Goal: Information Seeking & Learning: Check status

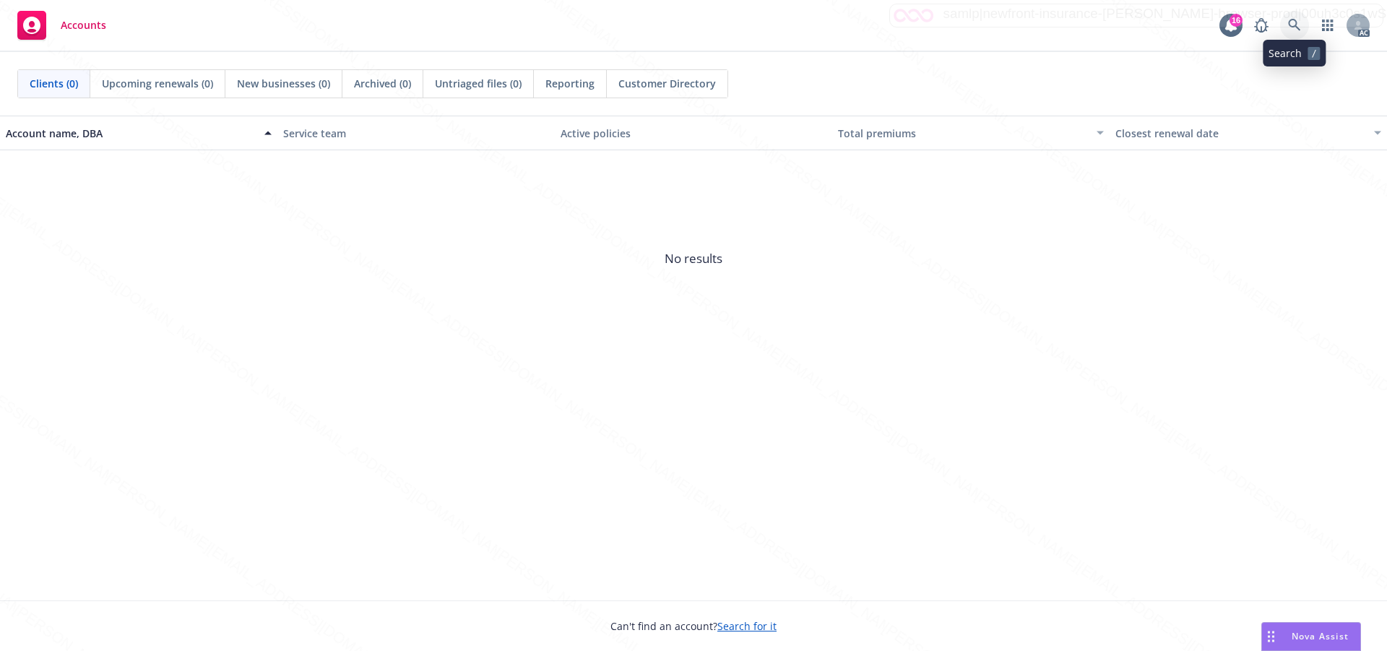
click at [1293, 22] on icon at bounding box center [1294, 25] width 13 height 13
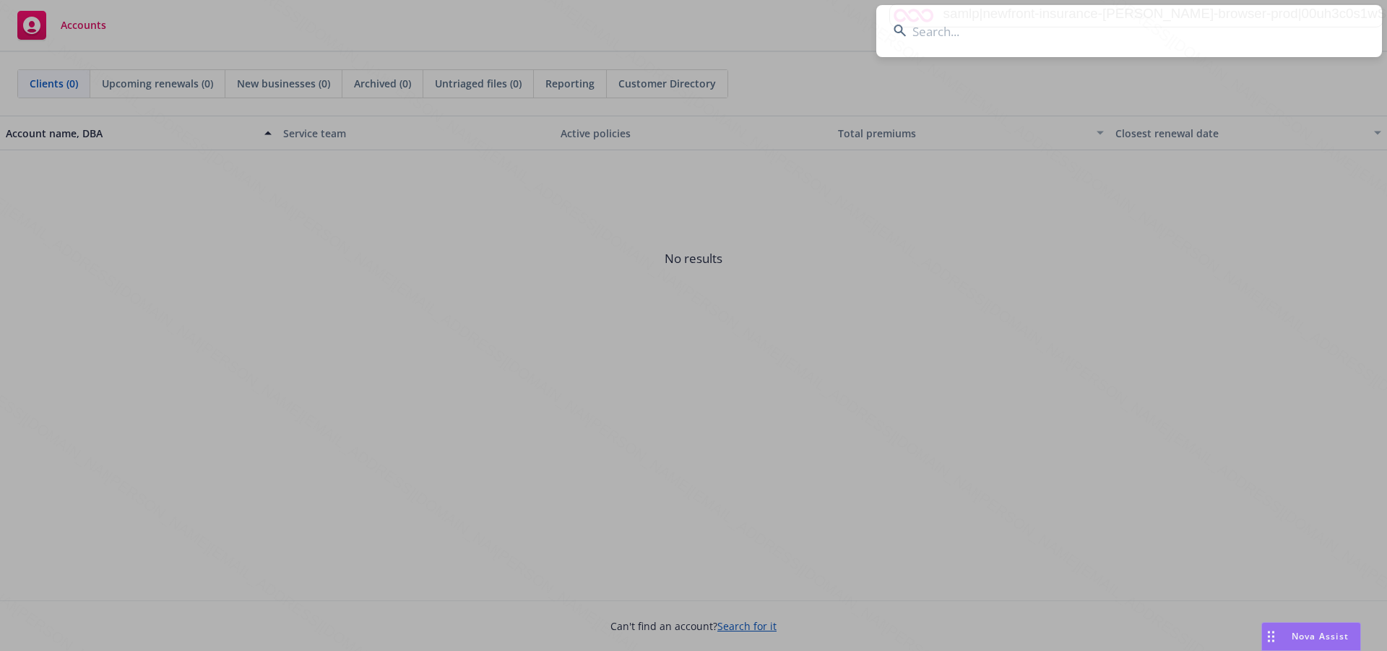
click at [920, 33] on input at bounding box center [1129, 31] width 506 height 52
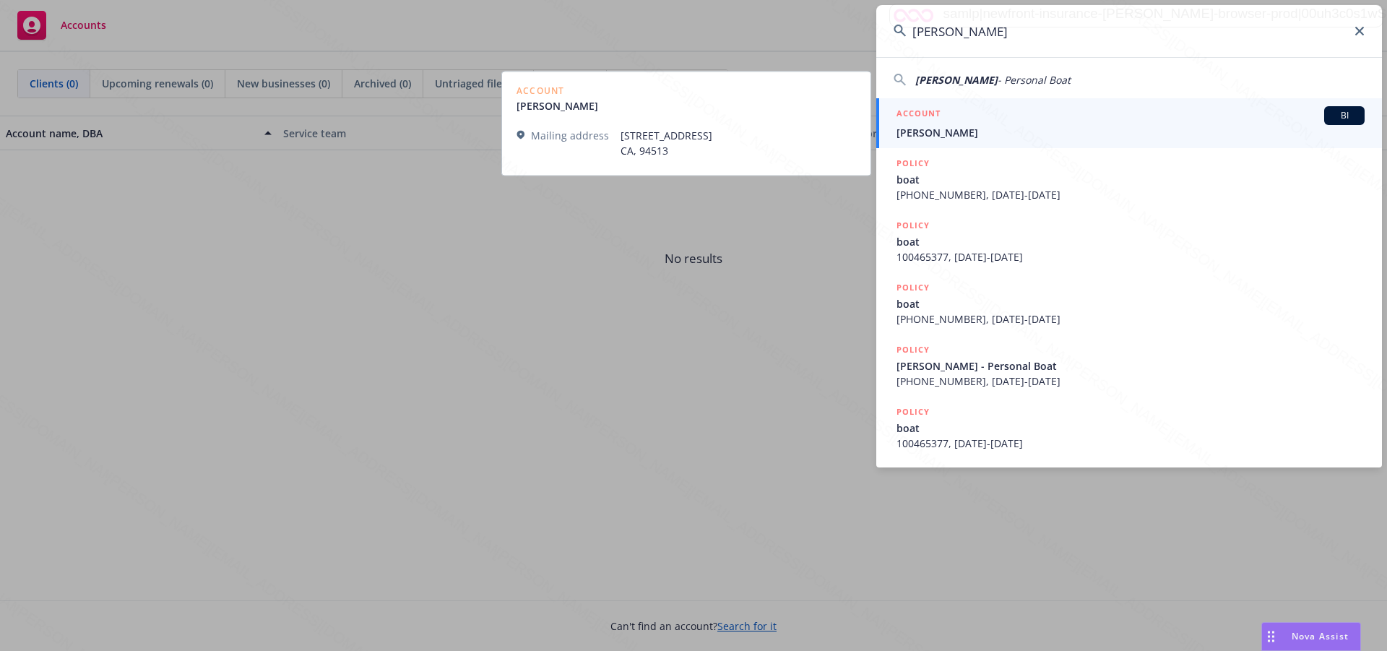
type input "[PERSON_NAME]"
click at [982, 134] on span "[PERSON_NAME]" at bounding box center [1130, 132] width 468 height 15
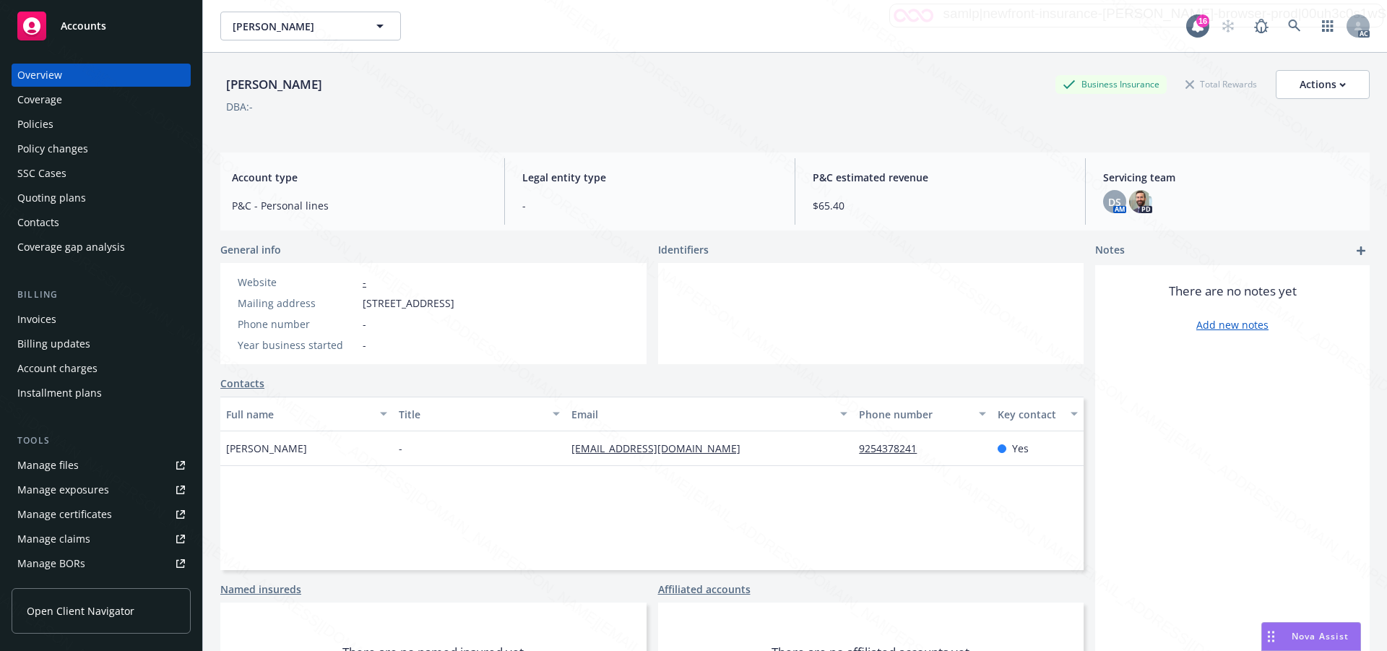
click at [23, 127] on div "Policies" at bounding box center [35, 124] width 36 height 23
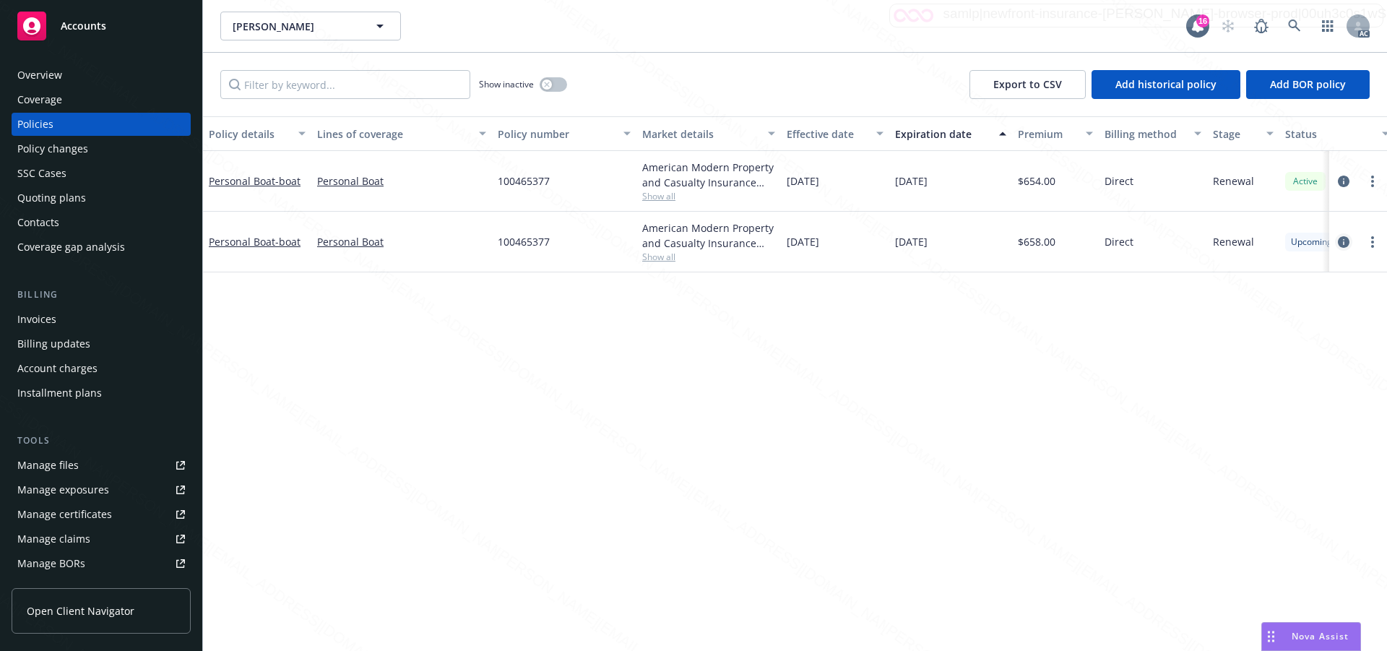
click at [1341, 239] on icon "circleInformation" at bounding box center [1344, 242] width 12 height 12
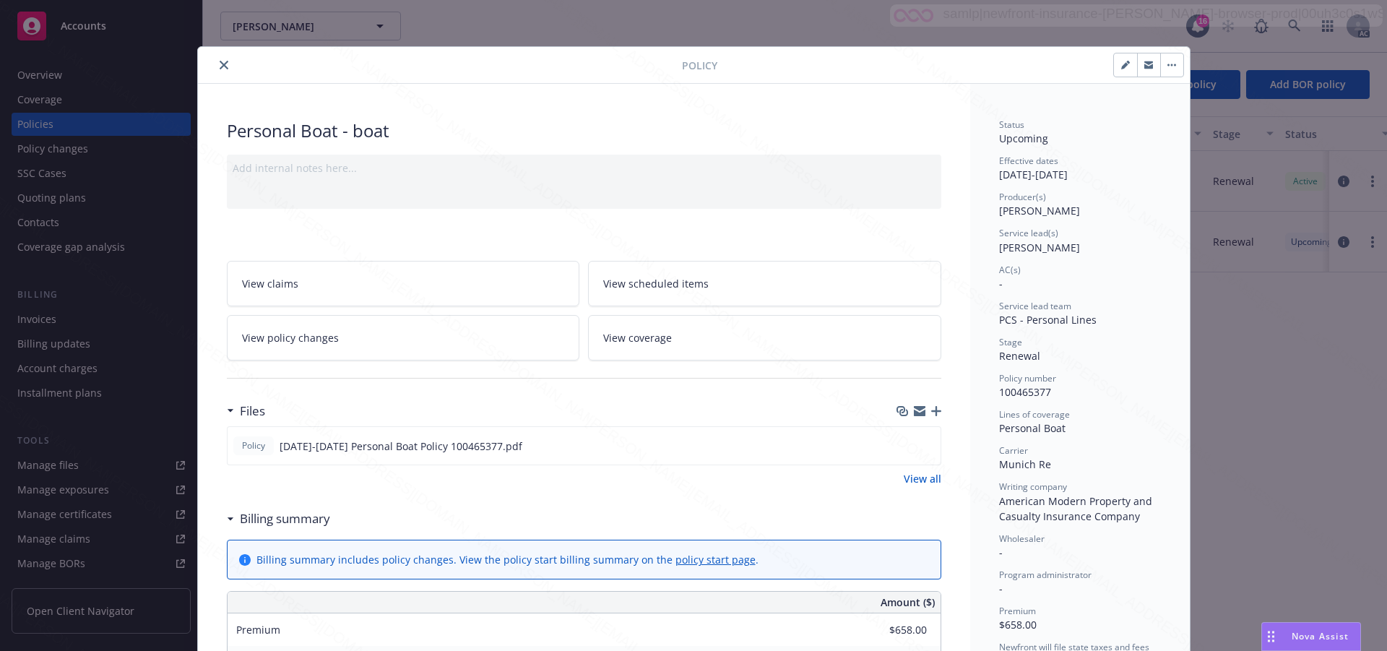
click at [1143, 349] on div "Stage Renewal" at bounding box center [1080, 349] width 162 height 27
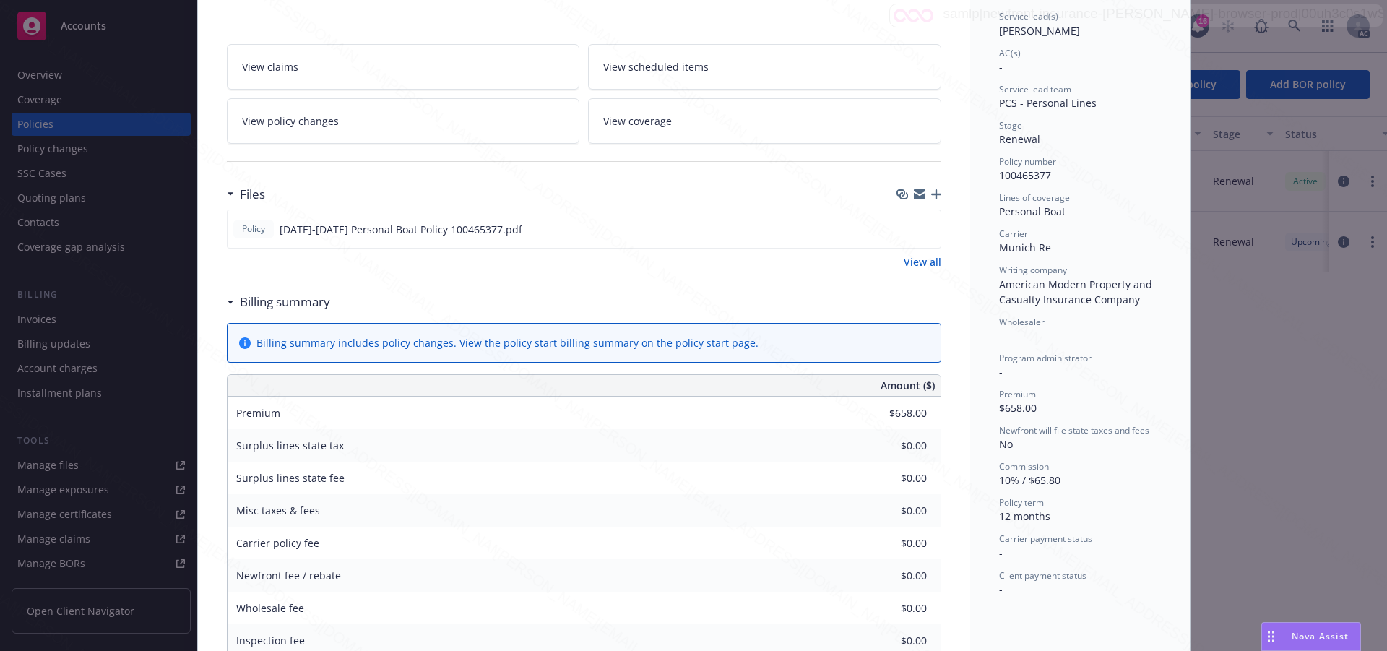
scroll to position [72, 0]
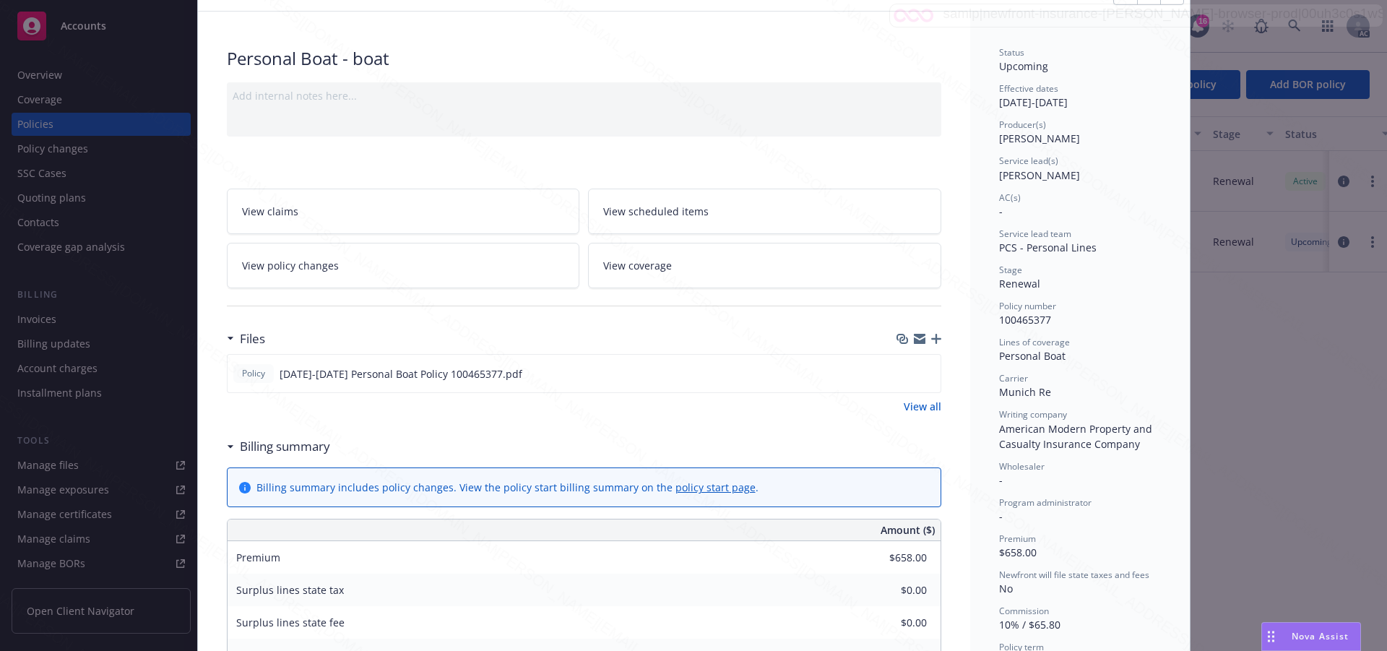
click at [652, 200] on link "View scheduled items" at bounding box center [764, 212] width 353 height 46
click at [1128, 603] on div "Status Upcoming Effective dates 10/03/2025 - 10/03/2026 Producer(s) Kelsey Malo…" at bounding box center [1080, 393] width 162 height 695
click at [646, 264] on span "View coverage" at bounding box center [637, 265] width 69 height 15
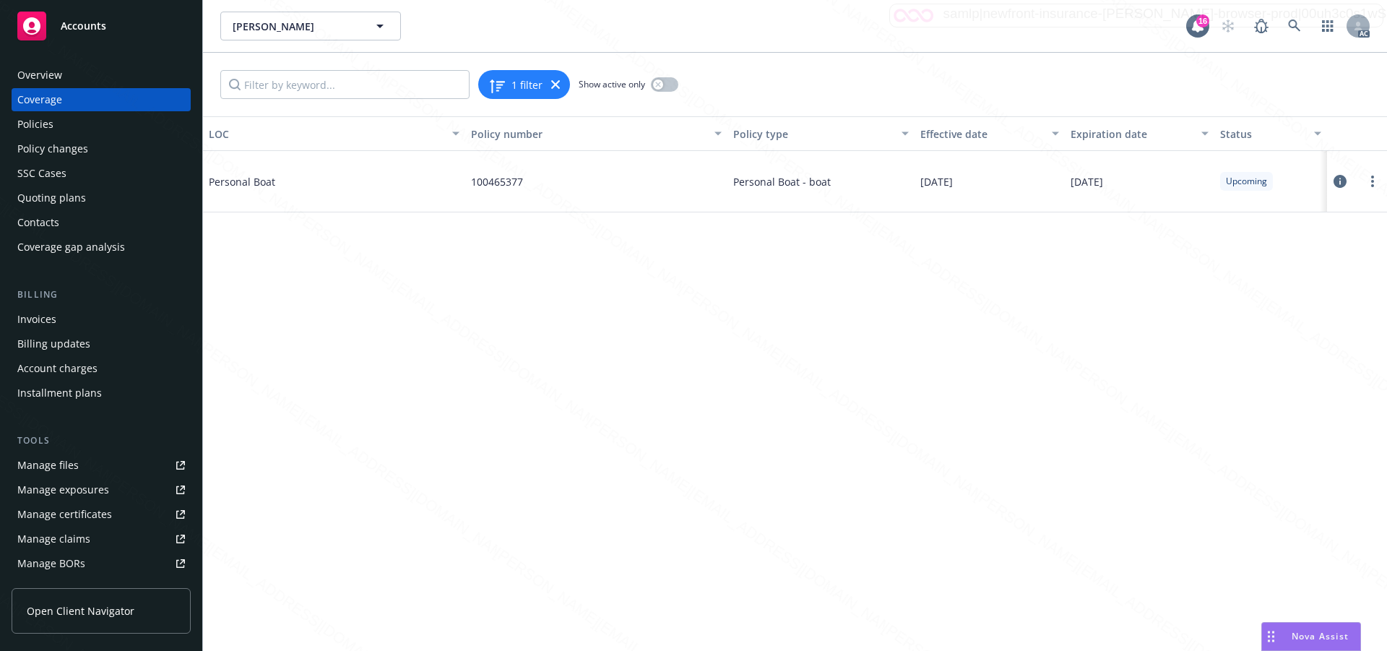
click at [1344, 180] on icon at bounding box center [1339, 181] width 13 height 13
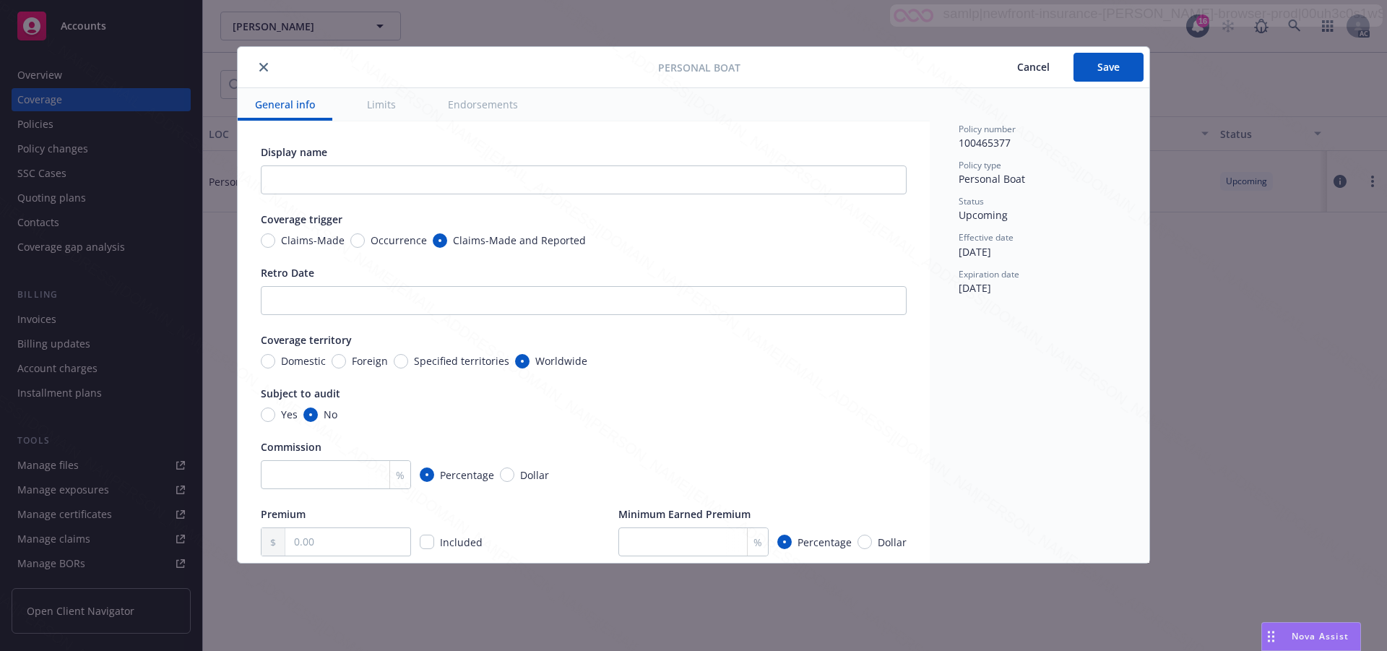
click at [488, 103] on button "Endorsements" at bounding box center [482, 104] width 105 height 33
type textarea "x"
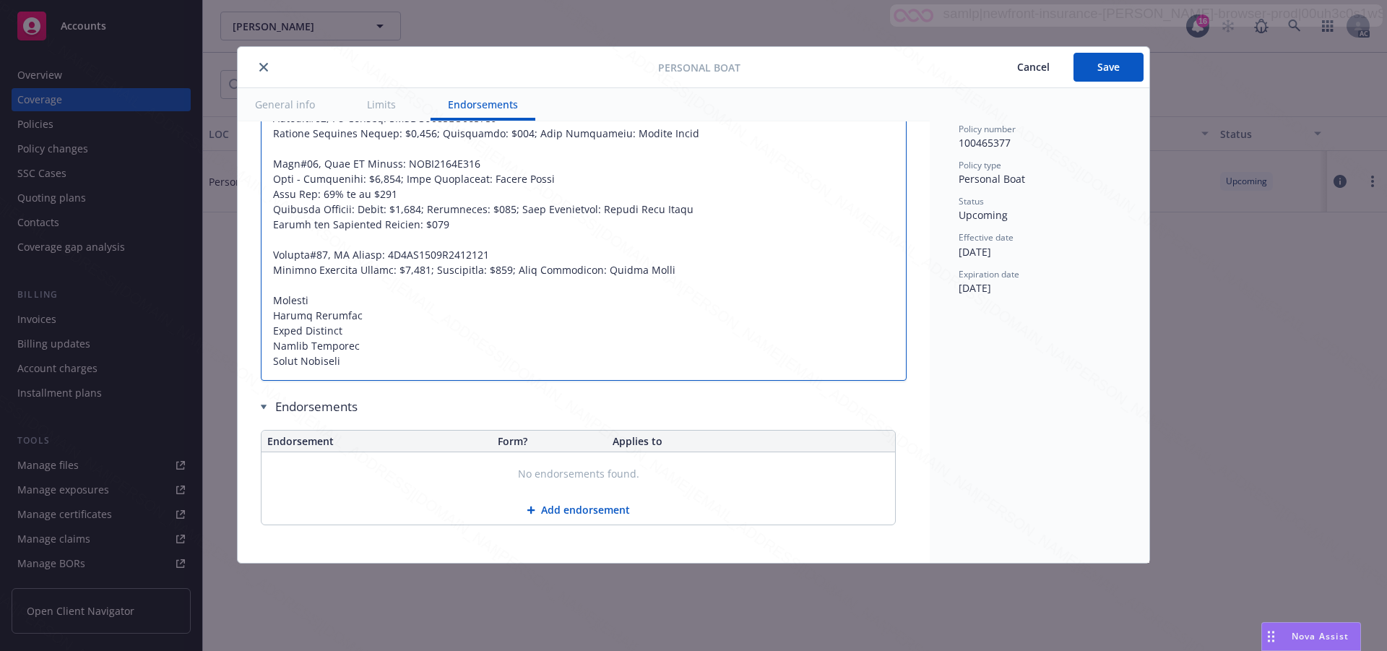
click at [730, 329] on textarea at bounding box center [584, 126] width 646 height 510
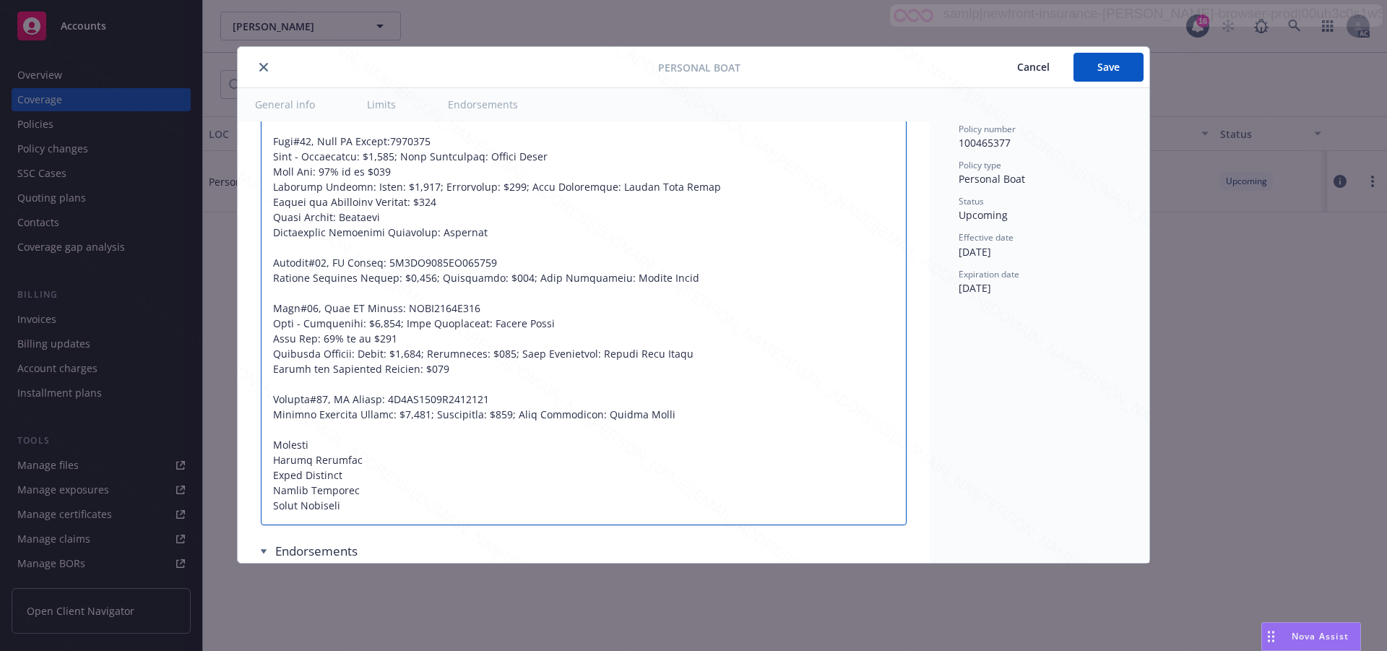
scroll to position [1029, 0]
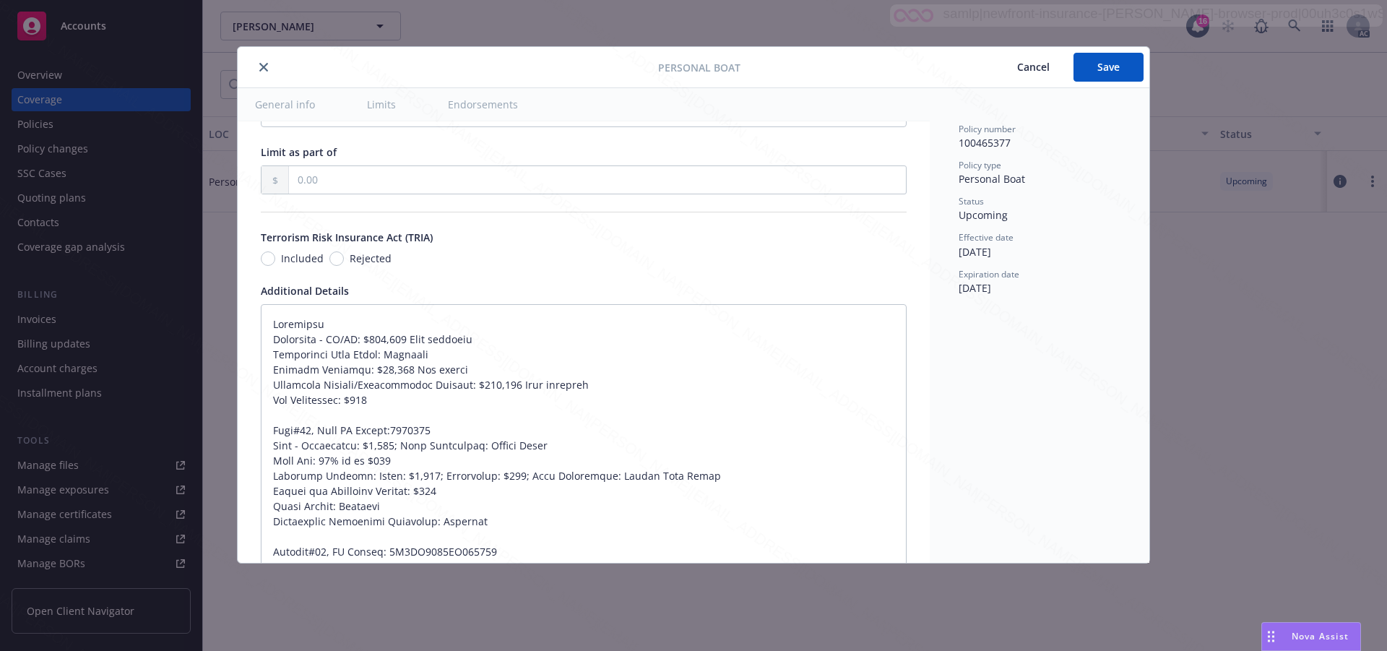
click at [745, 266] on div "Included Rejected" at bounding box center [584, 258] width 646 height 15
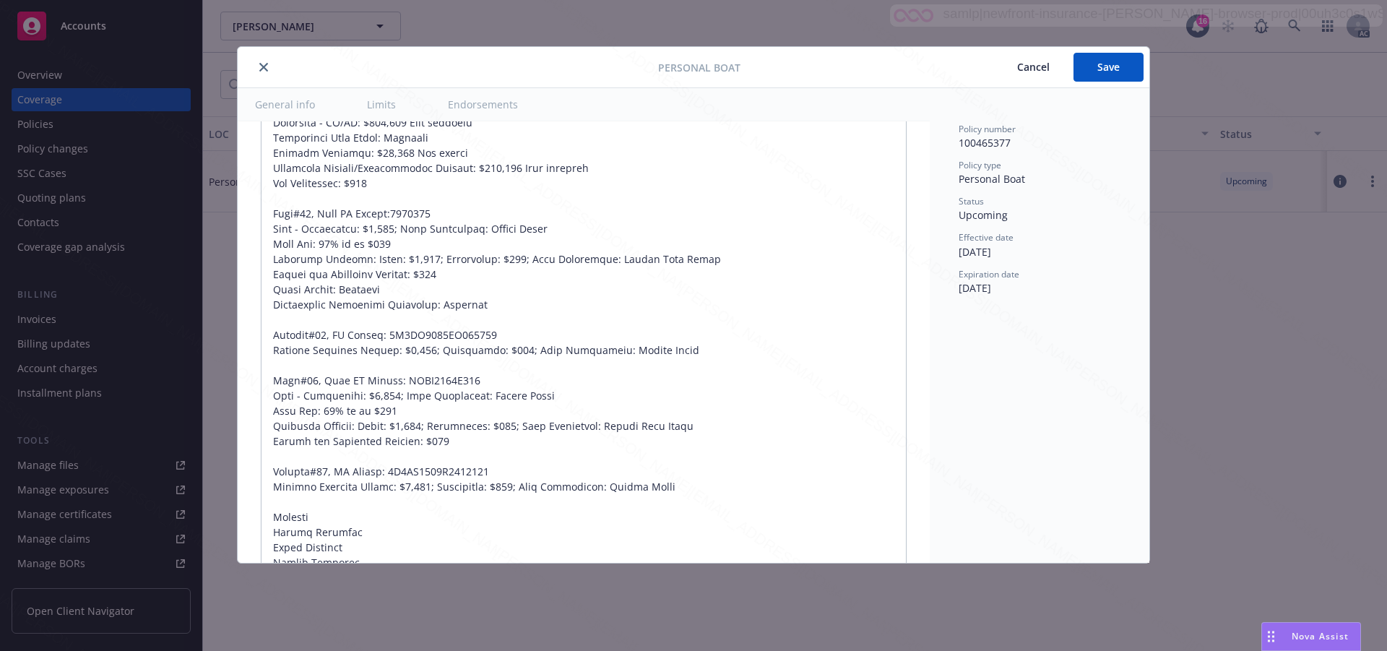
scroll to position [957, 0]
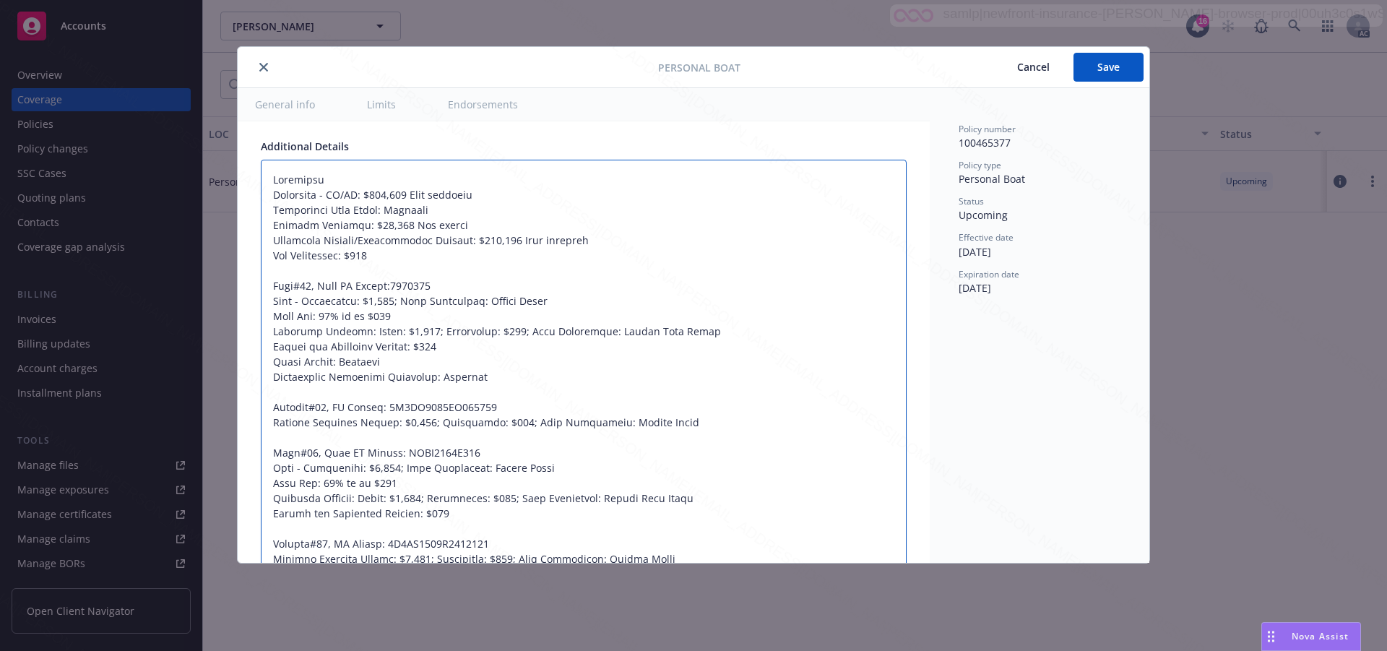
click at [813, 393] on textarea at bounding box center [584, 415] width 646 height 510
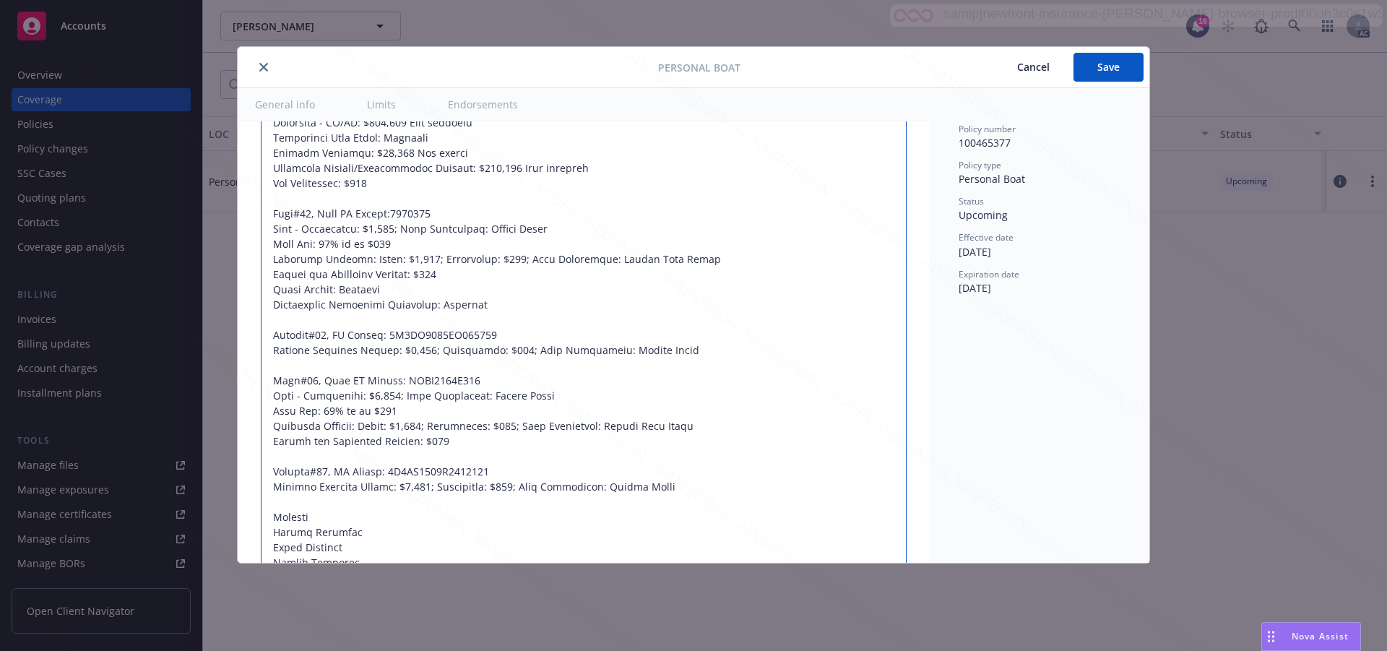
click at [741, 412] on textarea at bounding box center [584, 342] width 646 height 510
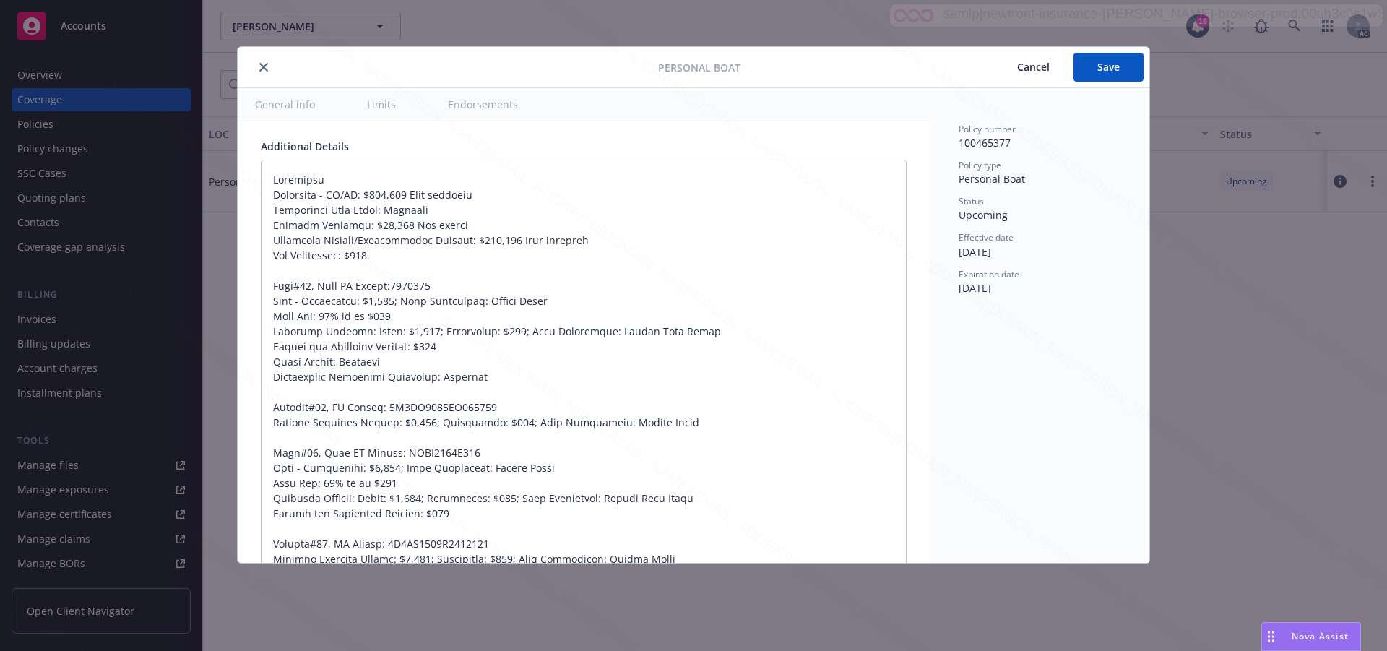
scroll to position [986, 0]
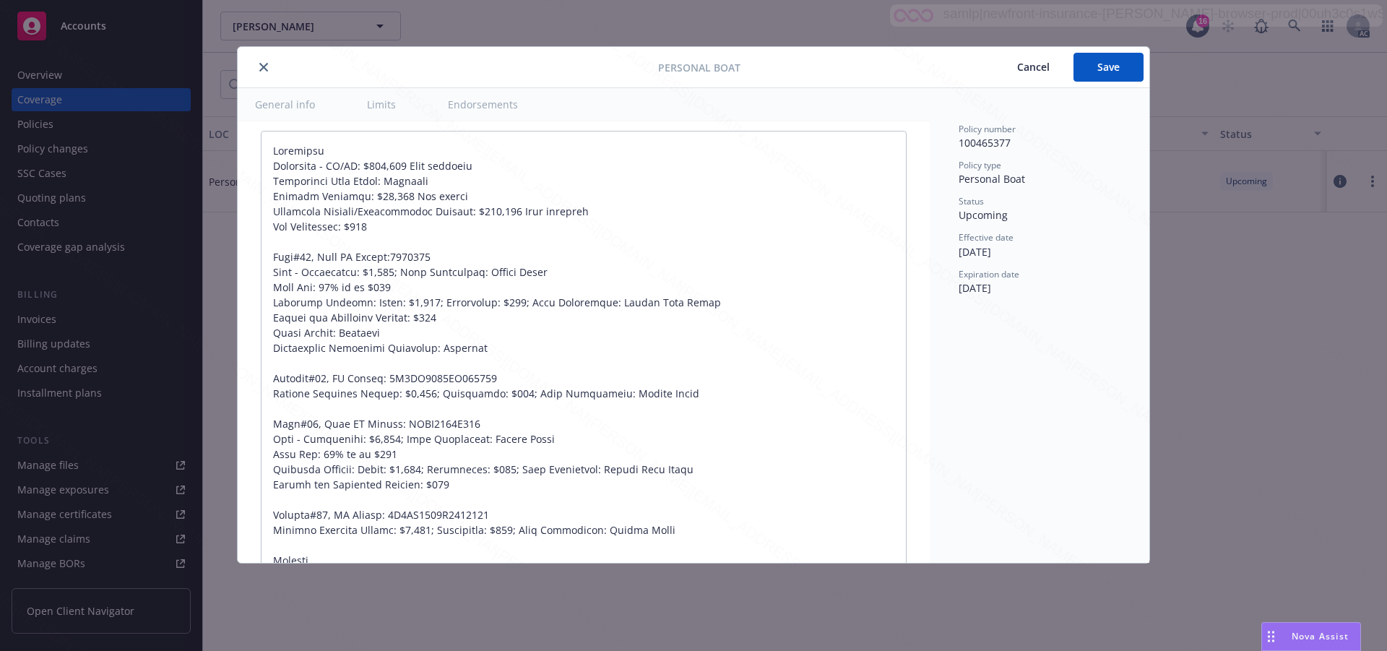
click at [1044, 446] on div "Policy number 100465377 Policy type Personal Boat Status Upcoming Effective dat…" at bounding box center [1040, 325] width 220 height 475
click at [1061, 451] on div "Policy number 100465377 Policy type Personal Boat Status Upcoming Effective dat…" at bounding box center [1040, 325] width 220 height 475
click at [1050, 451] on div "Policy number 100465377 Policy type Personal Boat Status Upcoming Effective dat…" at bounding box center [1040, 325] width 220 height 475
click at [1048, 481] on div "Policy number 100465377 Policy type Personal Boat Status Upcoming Effective dat…" at bounding box center [1040, 325] width 220 height 475
click at [816, 485] on textarea at bounding box center [584, 386] width 646 height 510
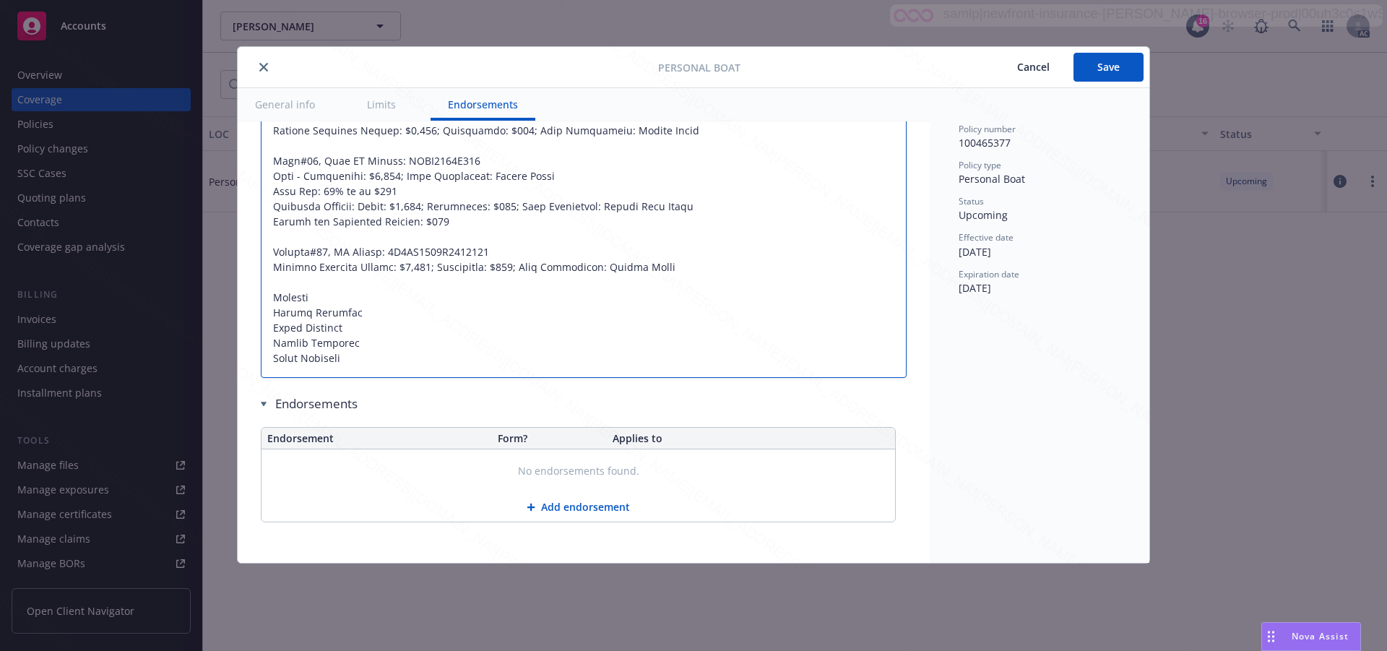
scroll to position [1191, 0]
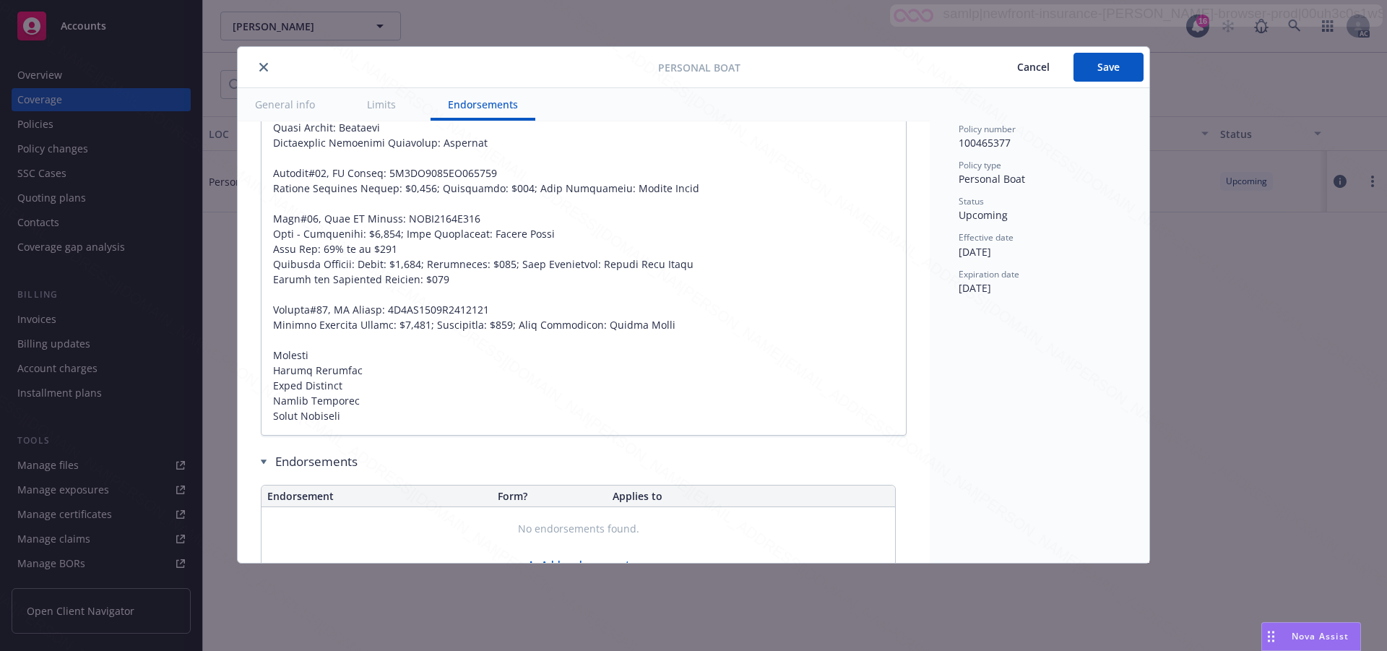
type textarea "x"
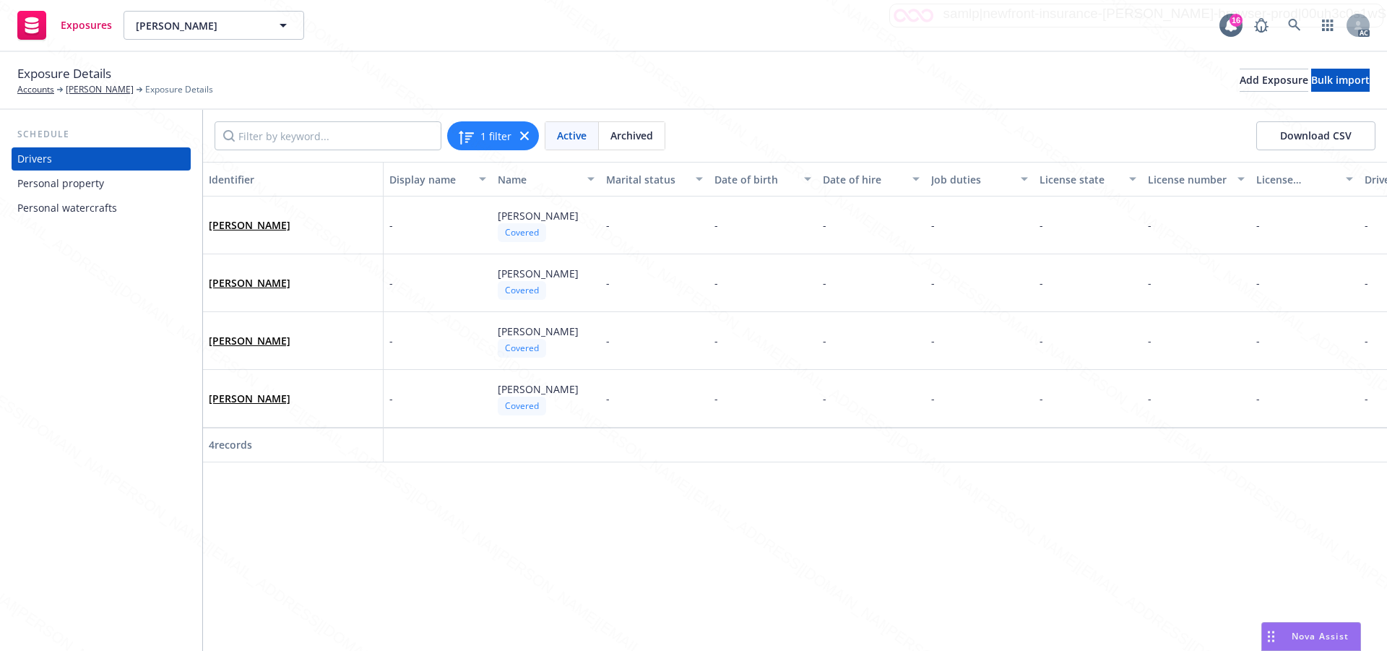
click at [70, 207] on div "Personal watercrafts" at bounding box center [67, 207] width 100 height 23
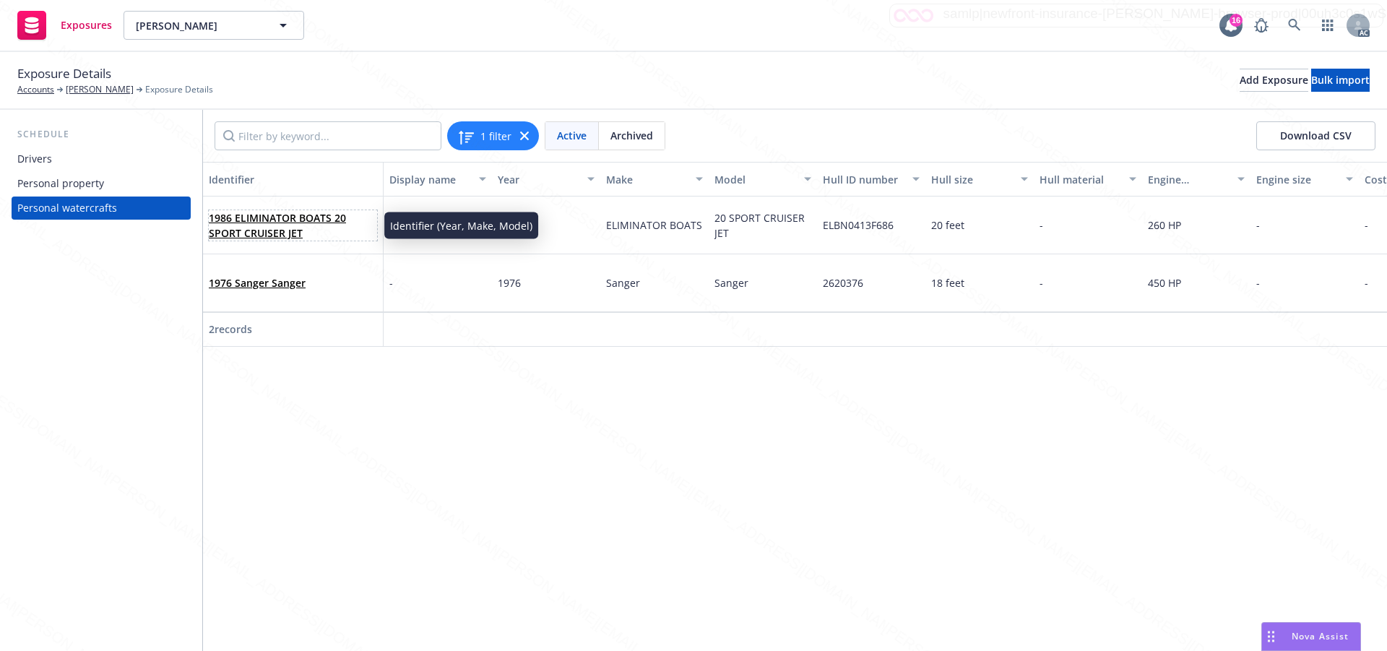
click at [253, 221] on link "1986 ELIMINATOR BOATS 20 SPORT CRUISER JET" at bounding box center [277, 225] width 137 height 29
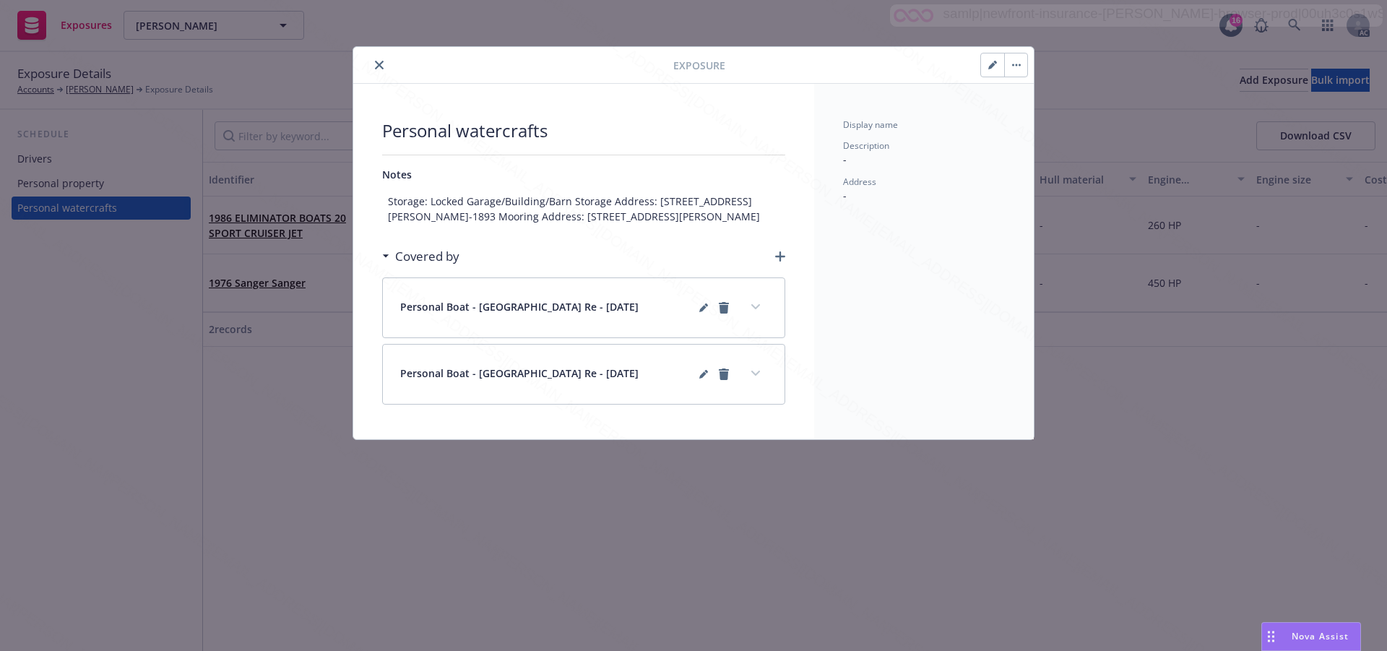
click at [377, 66] on icon "close" at bounding box center [379, 65] width 9 height 9
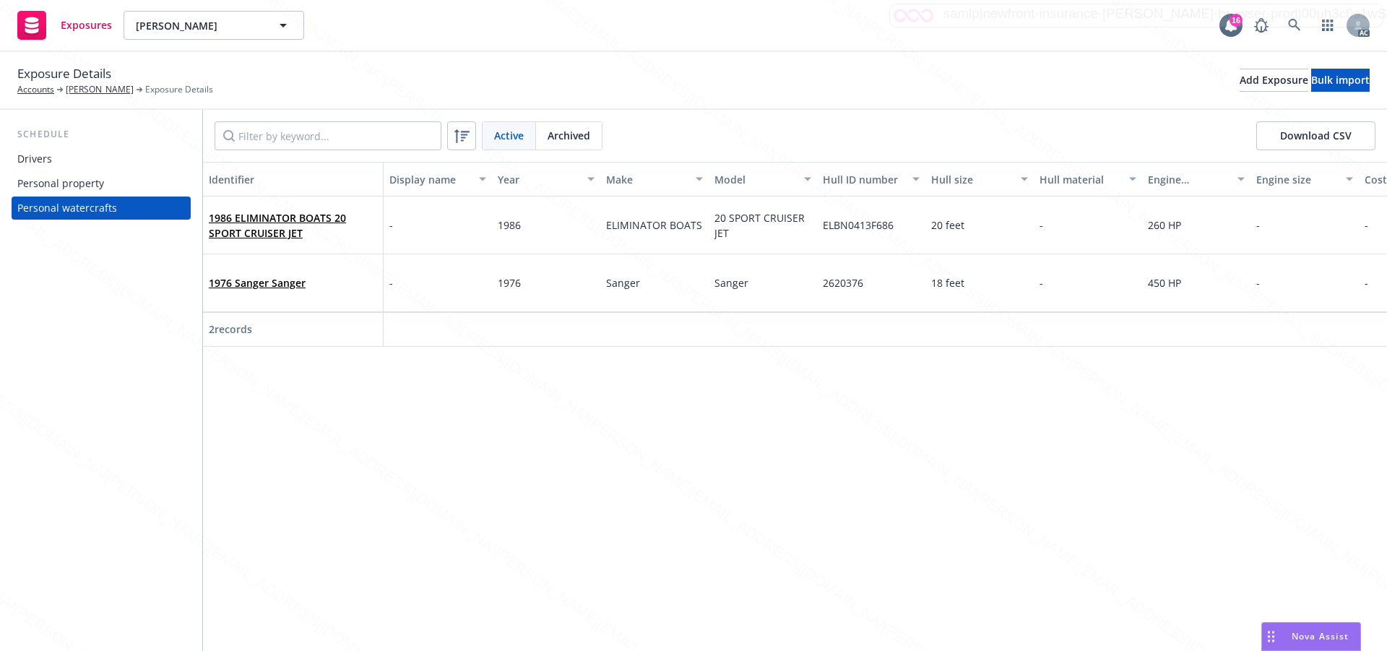
click at [596, 469] on div "Identifier Display name Year Make Model Hull ID number Hull size Hull material …" at bounding box center [795, 406] width 1184 height 489
